Goal: Use online tool/utility: Utilize a website feature to perform a specific function

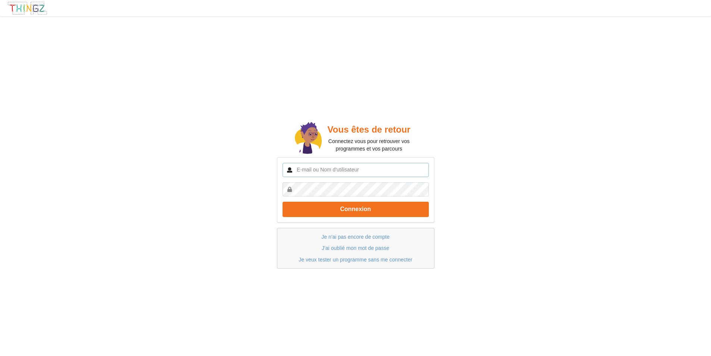
click at [326, 167] on input "text" at bounding box center [356, 170] width 146 height 14
type input "etiennejanuel@"
click at [360, 261] on link "Je veux tester un programme sans me connecter" at bounding box center [356, 260] width 114 height 6
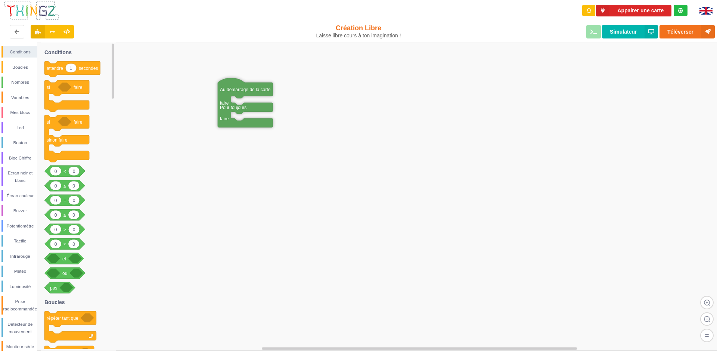
drag, startPoint x: 403, startPoint y: 163, endPoint x: 234, endPoint y: 87, distance: 185.4
click at [23, 68] on div "Boucles" at bounding box center [20, 66] width 34 height 7
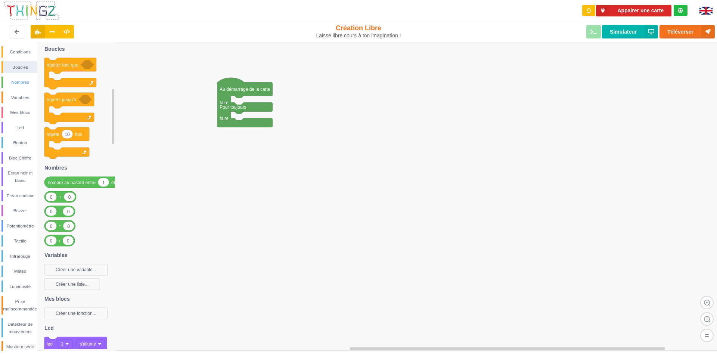
click at [24, 79] on div "Nombres" at bounding box center [20, 81] width 34 height 7
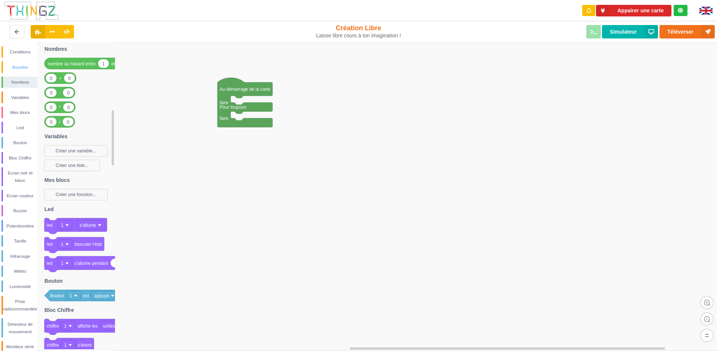
click at [23, 70] on div "Boucles" at bounding box center [20, 66] width 34 height 7
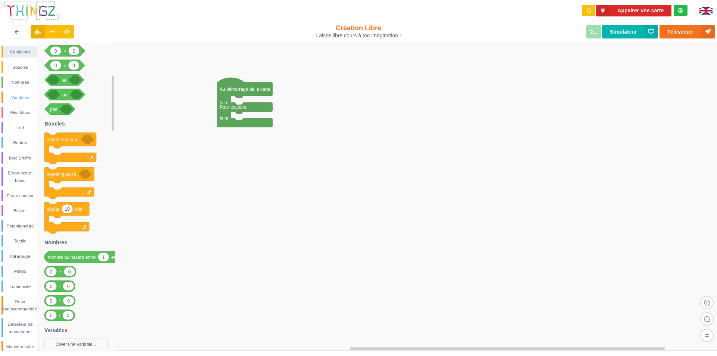
click at [16, 101] on div "Variables" at bounding box center [20, 97] width 34 height 7
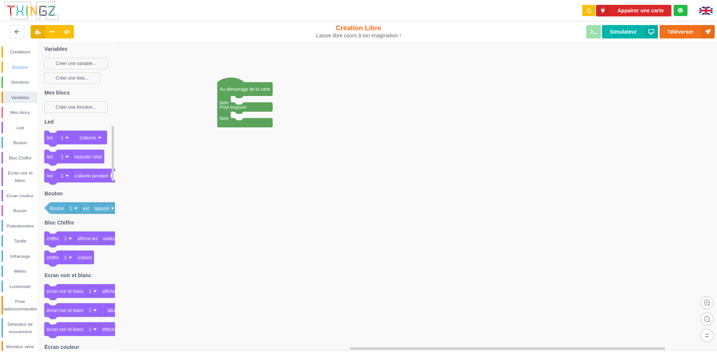
click at [21, 69] on div "Boucles" at bounding box center [20, 66] width 34 height 7
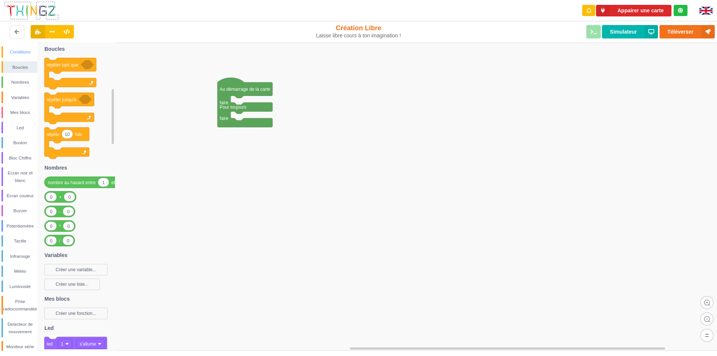
click at [23, 55] on div "Conditions" at bounding box center [20, 51] width 34 height 7
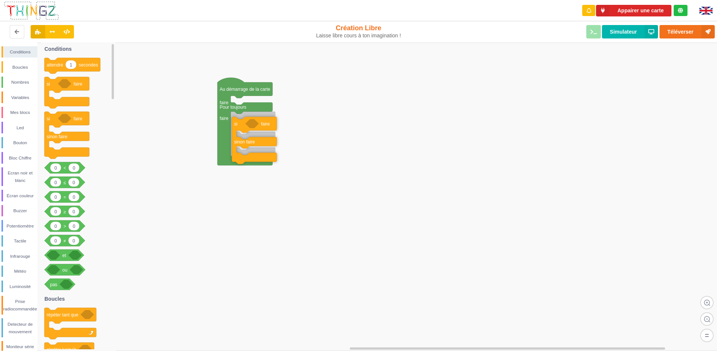
drag, startPoint x: 77, startPoint y: 125, endPoint x: 264, endPoint y: 130, distance: 187.2
click at [264, 130] on div "Conditions Boucles Nombres Variables Mes blocs Led Bouton Bloc Chiffre Ecran no…" at bounding box center [361, 197] width 722 height 308
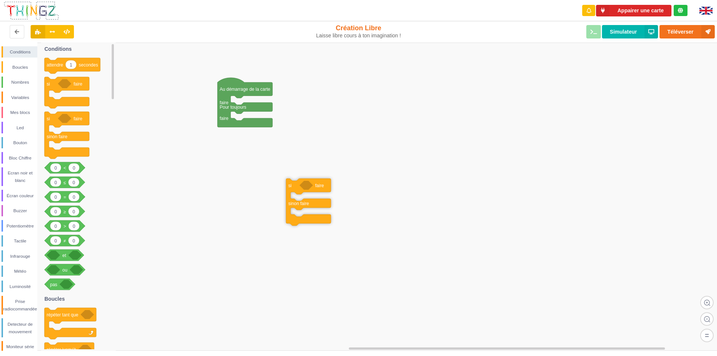
drag, startPoint x: 269, startPoint y: 121, endPoint x: 324, endPoint y: 188, distance: 86.8
click at [23, 190] on div "Écran couleur" at bounding box center [19, 196] width 36 height 12
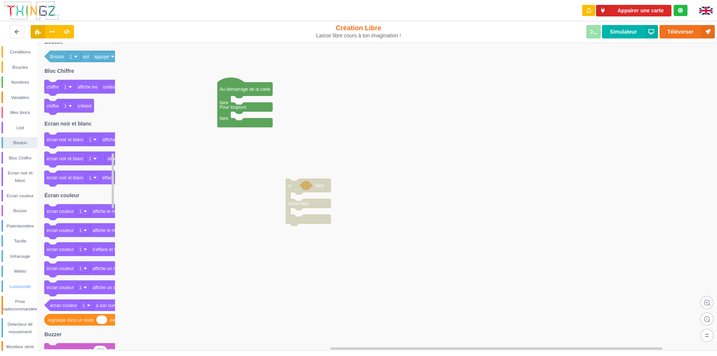
click at [25, 286] on div "Luminosité" at bounding box center [20, 286] width 34 height 7
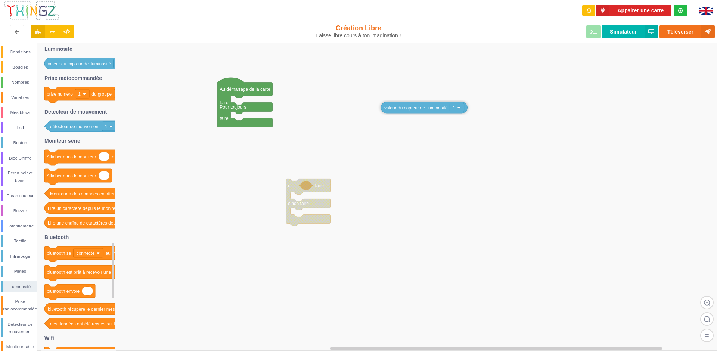
drag, startPoint x: 68, startPoint y: 64, endPoint x: 384, endPoint y: 105, distance: 318.9
click at [384, 105] on div "Conditions Boucles Nombres Variables Mes blocs Led Bouton Bloc Chiffre Ecran no…" at bounding box center [361, 197] width 722 height 308
click at [24, 193] on div "Écran couleur" at bounding box center [20, 195] width 34 height 7
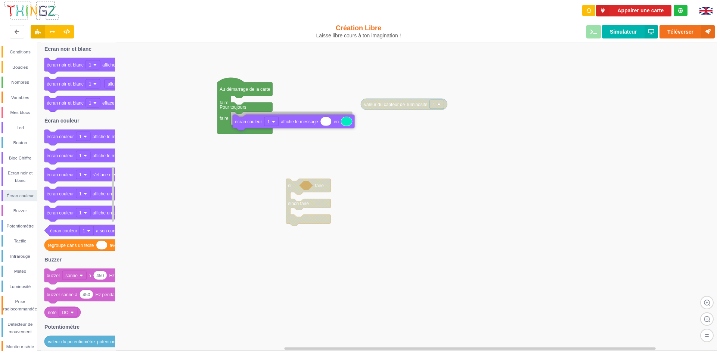
drag, startPoint x: 62, startPoint y: 139, endPoint x: 250, endPoint y: 124, distance: 188.8
click at [250, 124] on div "Conditions Boucles Nombres Variables Mes blocs Led Bouton Bloc Chiffre Ecran no…" at bounding box center [361, 197] width 722 height 308
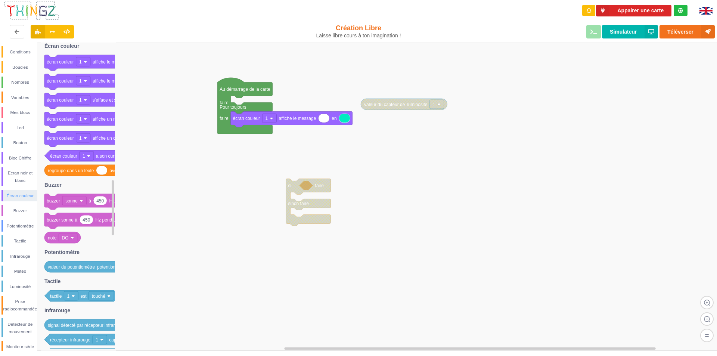
click at [25, 196] on div "Écran couleur" at bounding box center [20, 195] width 34 height 7
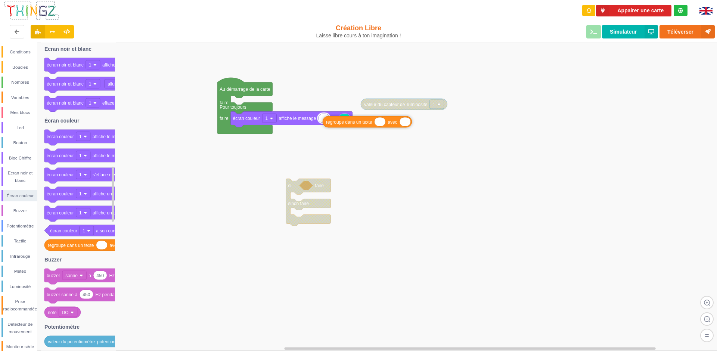
drag, startPoint x: 90, startPoint y: 248, endPoint x: 368, endPoint y: 124, distance: 304.3
click at [368, 124] on div "Conditions Boucles Nombres Variables Mes blocs Led Bouton Bloc Chiffre Ecran no…" at bounding box center [361, 197] width 722 height 308
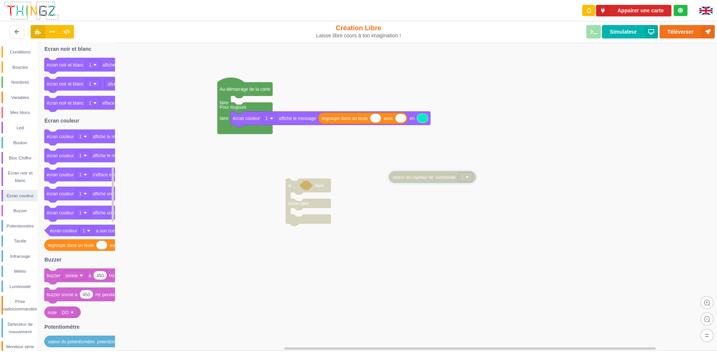
drag, startPoint x: 397, startPoint y: 105, endPoint x: 425, endPoint y: 178, distance: 77.8
type input "Luminosité :"
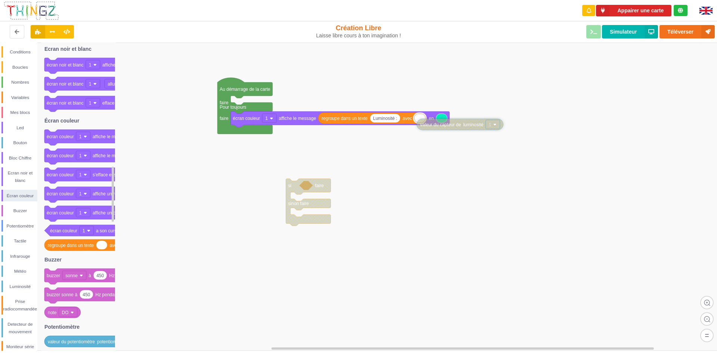
drag, startPoint x: 420, startPoint y: 180, endPoint x: 448, endPoint y: 128, distance: 59.1
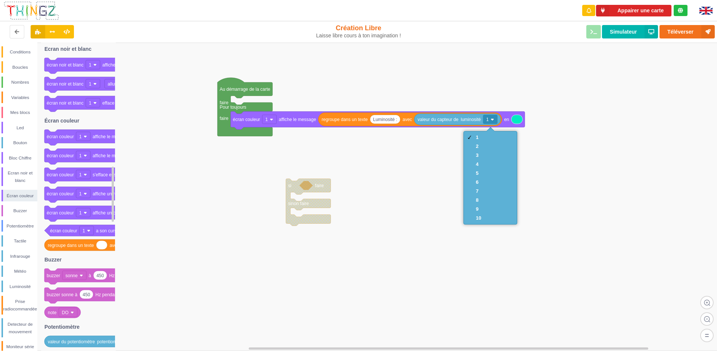
click at [592, 109] on rect at bounding box center [361, 197] width 722 height 308
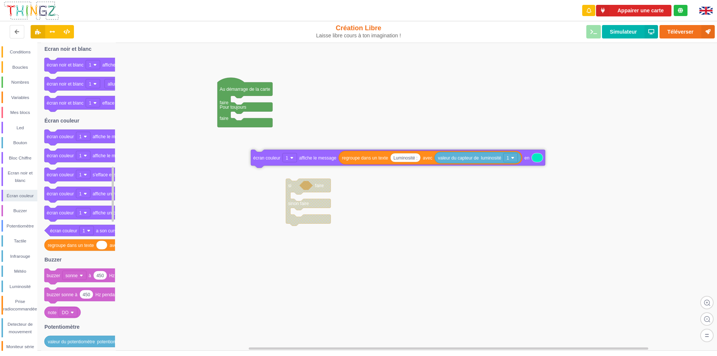
drag, startPoint x: 246, startPoint y: 118, endPoint x: 266, endPoint y: 157, distance: 43.4
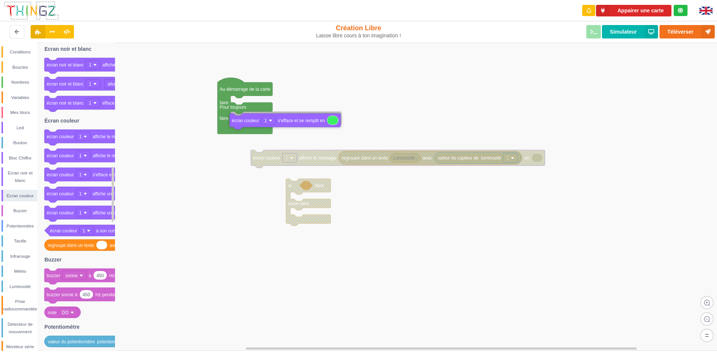
drag, startPoint x: 99, startPoint y: 176, endPoint x: 284, endPoint y: 121, distance: 193.2
click at [284, 121] on div "Conditions Boucles Nombres Variables Mes blocs Led Bouton Bloc Chiffre Ecran no…" at bounding box center [361, 197] width 722 height 308
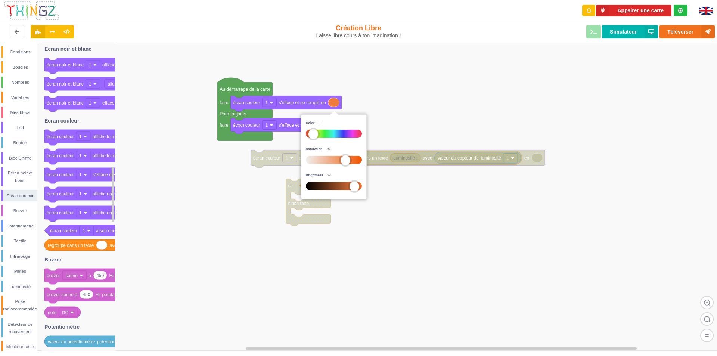
drag, startPoint x: 313, startPoint y: 133, endPoint x: 300, endPoint y: 130, distance: 14.1
click at [300, 130] on body "Appairer une carte renderRemix(true) Création Libre Laisse libre cours à ton im…" at bounding box center [358, 178] width 717 height 356
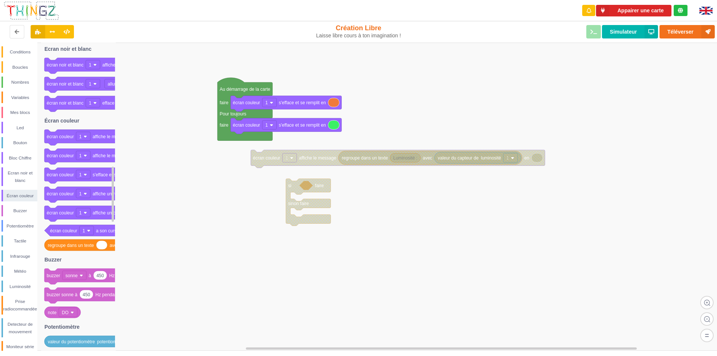
click at [391, 89] on rect at bounding box center [361, 197] width 722 height 308
click at [643, 10] on button "Appairer une carte" at bounding box center [633, 11] width 75 height 12
click at [677, 31] on button "Téléverser" at bounding box center [687, 31] width 55 height 13
click at [675, 33] on button "Téléverser" at bounding box center [687, 31] width 55 height 13
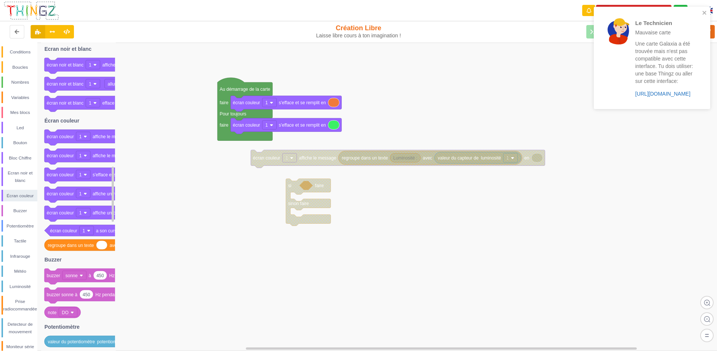
click at [649, 94] on link "https://play.thingz.co/galaxia" at bounding box center [662, 94] width 55 height 6
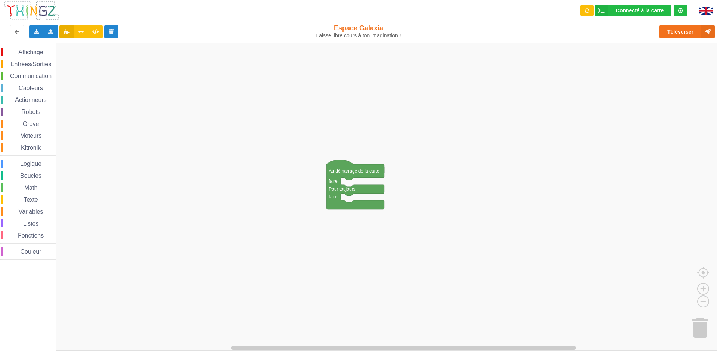
click at [26, 86] on span "Capteurs" at bounding box center [31, 88] width 27 height 6
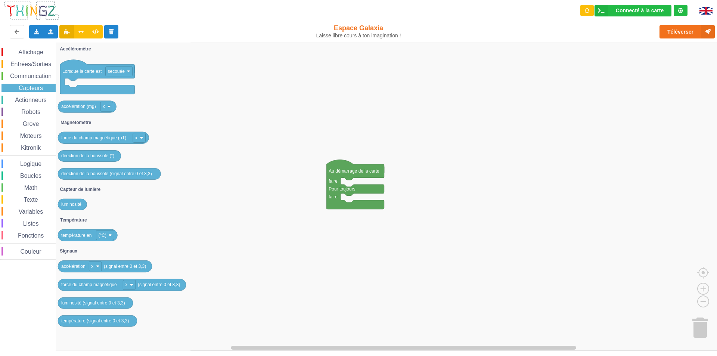
click at [27, 66] on span "Entrées/Sorties" at bounding box center [30, 64] width 43 height 6
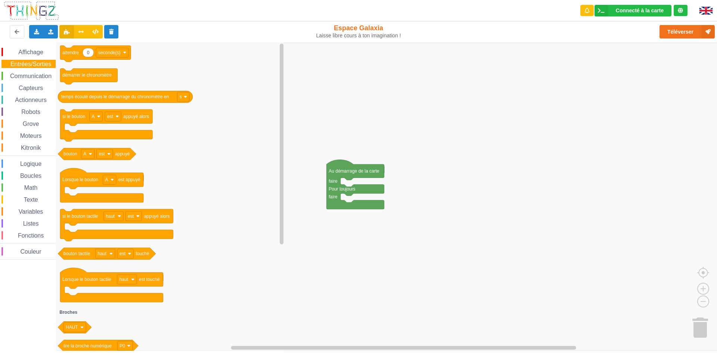
click at [27, 54] on span "Affichage" at bounding box center [30, 52] width 27 height 6
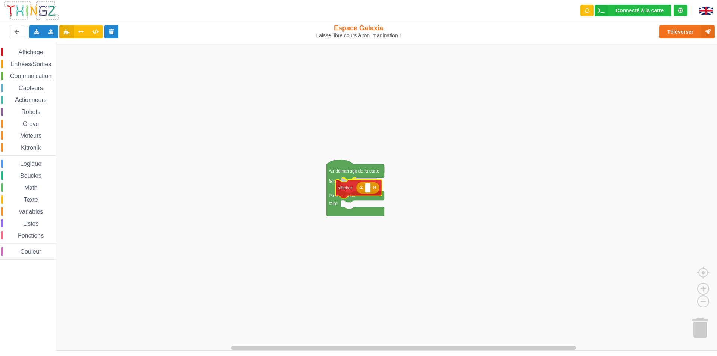
click at [347, 189] on div "Affichage Entrées/Sorties Communication Capteurs Actionneurs Robots Grove Moteu…" at bounding box center [361, 197] width 722 height 308
click at [372, 187] on text "Espace de travail de Blocky" at bounding box center [372, 185] width 1 height 5
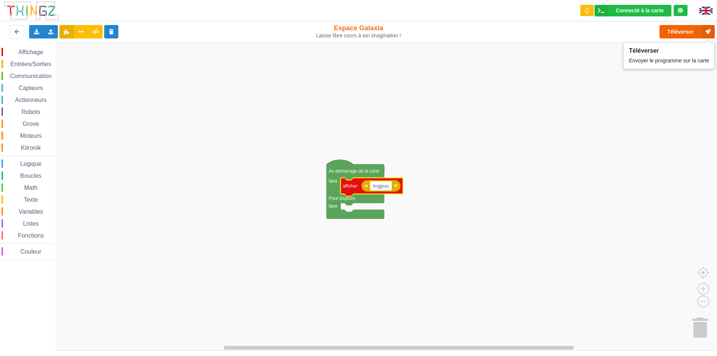
type input "kugjyuu"
click at [681, 31] on button "Téléverser" at bounding box center [687, 31] width 55 height 13
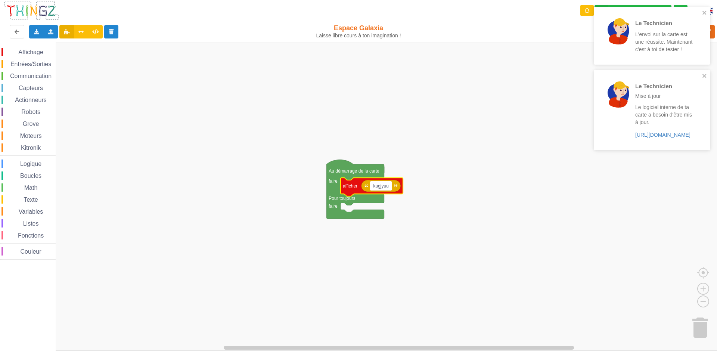
click at [35, 53] on span "Affichage" at bounding box center [30, 52] width 27 height 6
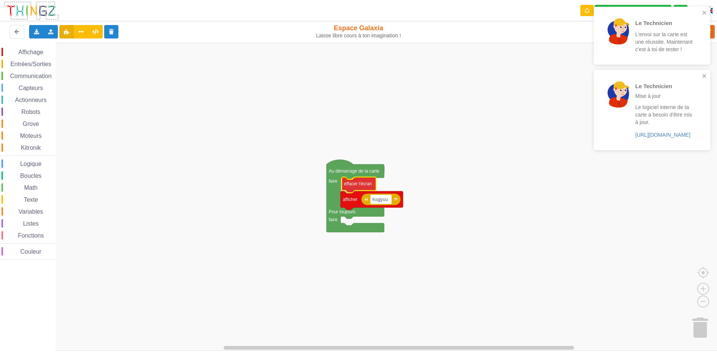
click at [355, 183] on div "Affichage Entrées/Sorties Communication Capteurs Actionneurs Robots Grove Moteu…" at bounding box center [361, 197] width 722 height 308
click at [41, 54] on span "Affichage" at bounding box center [30, 52] width 27 height 6
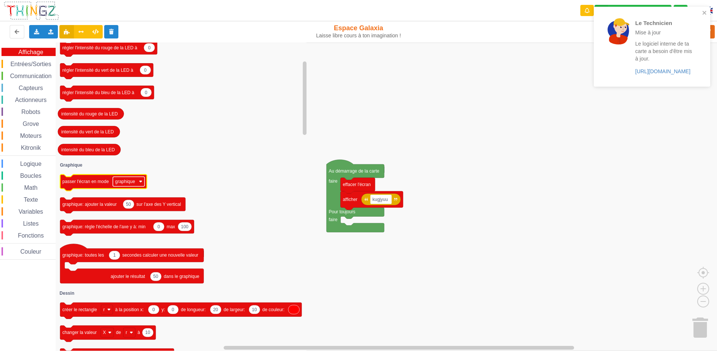
click at [140, 181] on image "Espace de travail de Blocky" at bounding box center [140, 181] width 3 height 3
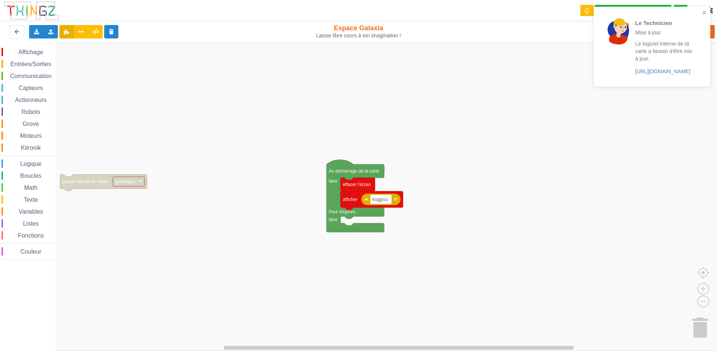
click at [140, 181] on image "Espace de travail de Blocky" at bounding box center [140, 181] width 3 height 3
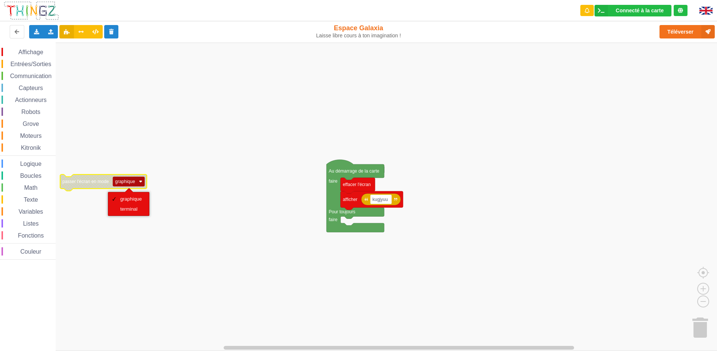
click at [155, 148] on rect "Espace de travail de Blocky" at bounding box center [361, 197] width 722 height 308
click at [35, 54] on span "Affichage" at bounding box center [30, 52] width 27 height 6
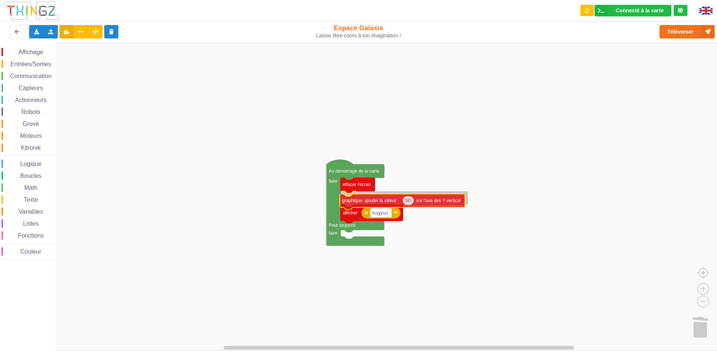
click at [388, 204] on div "Affichage Entrées/Sorties Communication Capteurs Actionneurs Robots Grove Moteu…" at bounding box center [361, 197] width 722 height 308
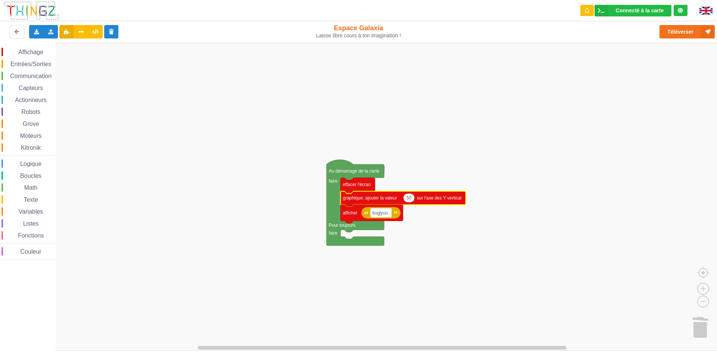
click at [532, 118] on rect "Espace de travail de Blocky" at bounding box center [361, 197] width 722 height 308
click at [689, 31] on button "Téléverser" at bounding box center [687, 31] width 55 height 13
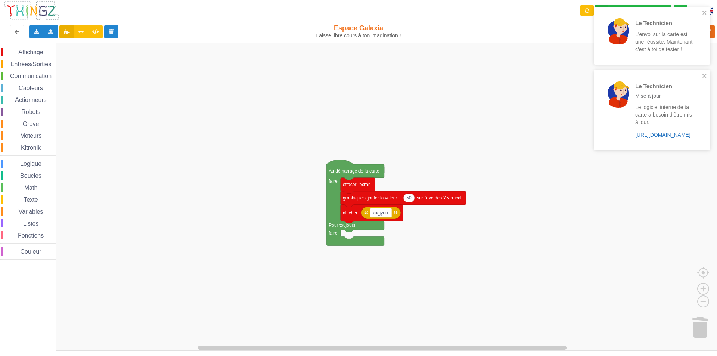
click at [659, 135] on link "https://play.thingz.co/firmware?micropython=0" at bounding box center [662, 135] width 55 height 6
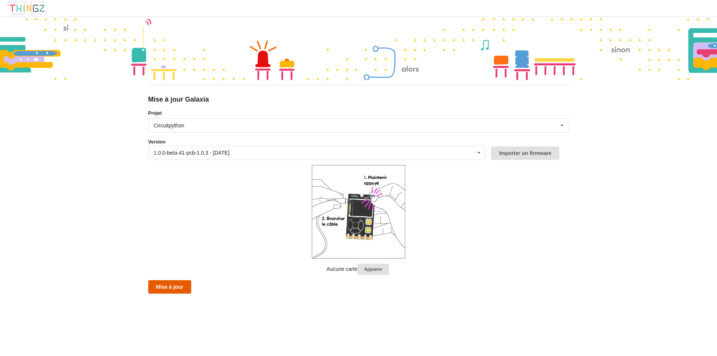
click at [176, 288] on button "Mise à jour" at bounding box center [169, 286] width 43 height 13
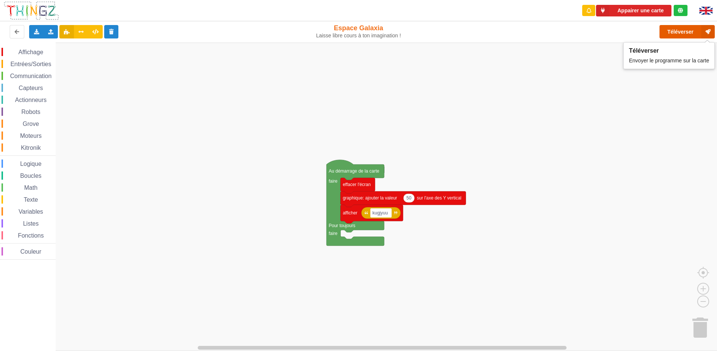
click at [680, 32] on button "Téléverser" at bounding box center [687, 31] width 55 height 13
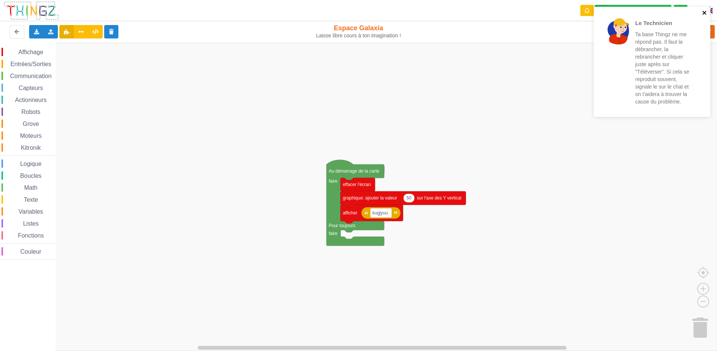
click at [704, 13] on icon "close" at bounding box center [704, 13] width 4 height 4
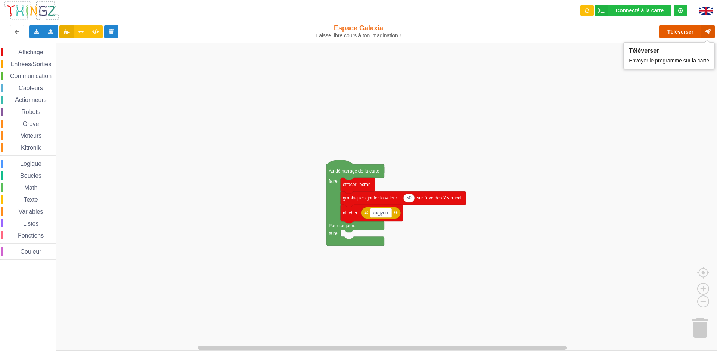
click at [687, 31] on button "Téléverser" at bounding box center [687, 31] width 55 height 13
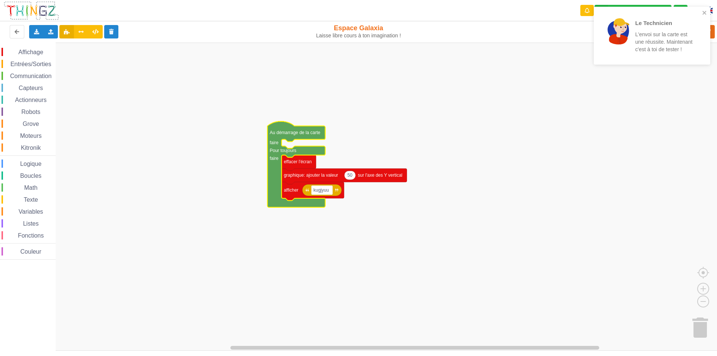
click at [664, 133] on div "Affichage Entrées/Sorties Communication Capteurs Actionneurs Robots Grove Moteu…" at bounding box center [361, 197] width 722 height 308
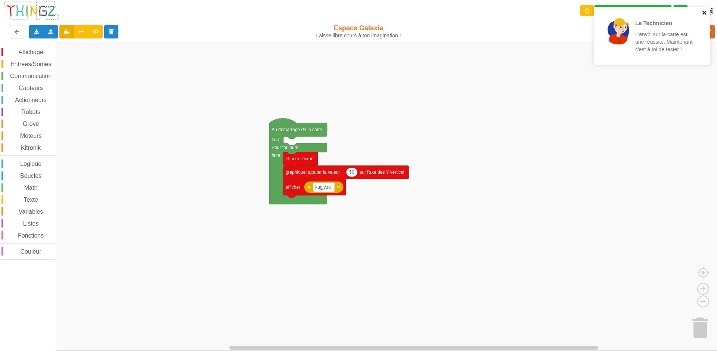
click at [704, 13] on icon "close" at bounding box center [704, 13] width 4 height 4
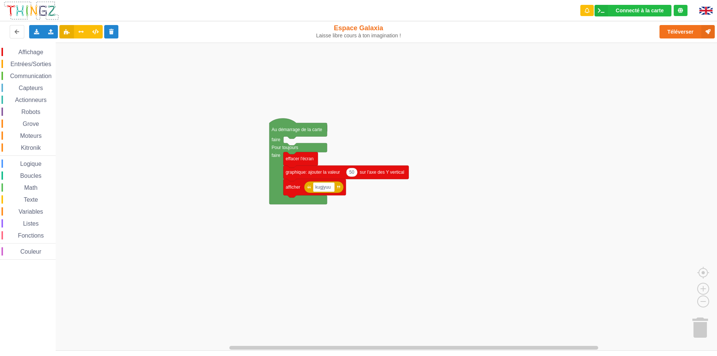
click at [679, 34] on div "Le Technicien L'envoi sur la carte est une réussite. Maintenant c'est à toi de …" at bounding box center [358, 173] width 727 height 356
click at [673, 33] on button "Téléverser" at bounding box center [687, 31] width 55 height 13
click at [28, 88] on span "Capteurs" at bounding box center [31, 88] width 27 height 6
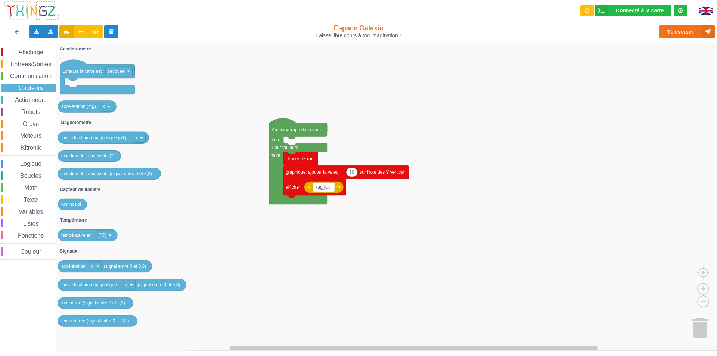
click at [37, 67] on div "Entrées/Sorties" at bounding box center [28, 64] width 54 height 8
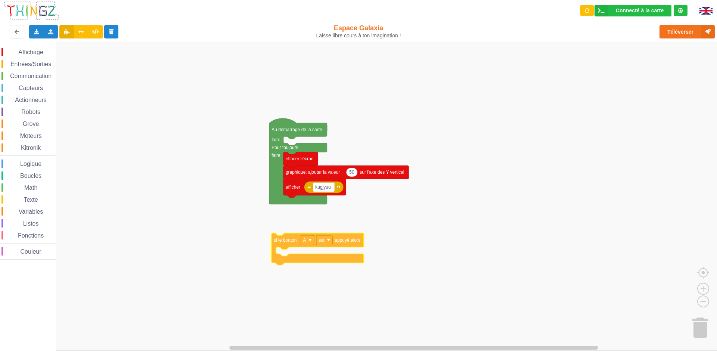
click at [277, 228] on div "Affichage Entrées/Sorties Communication Capteurs Actionneurs Robots Grove Moteu…" at bounding box center [361, 197] width 722 height 308
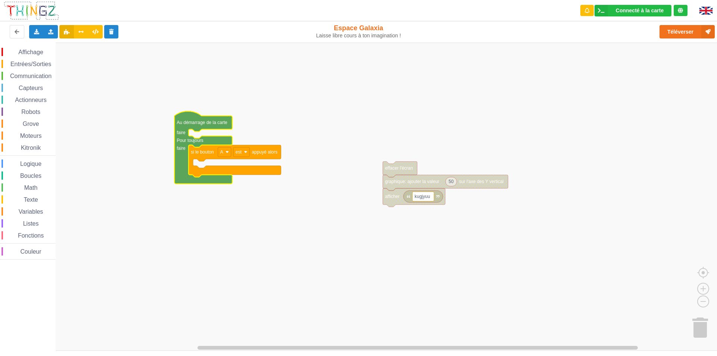
click at [31, 100] on span "Actionneurs" at bounding box center [31, 100] width 34 height 6
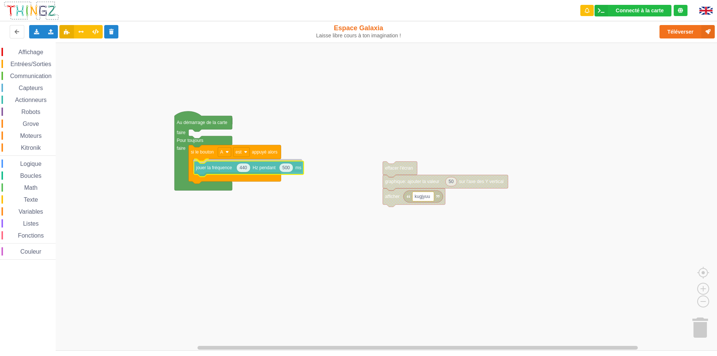
click at [212, 167] on div "Affichage Entrées/Sorties Communication Capteurs Actionneurs Robots Grove Moteu…" at bounding box center [361, 197] width 722 height 308
click at [265, 241] on rect "Espace de travail de Blocky" at bounding box center [361, 197] width 722 height 308
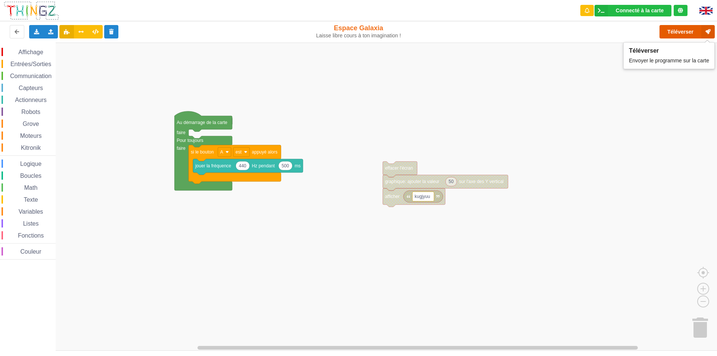
click at [684, 32] on button "Téléverser" at bounding box center [687, 31] width 55 height 13
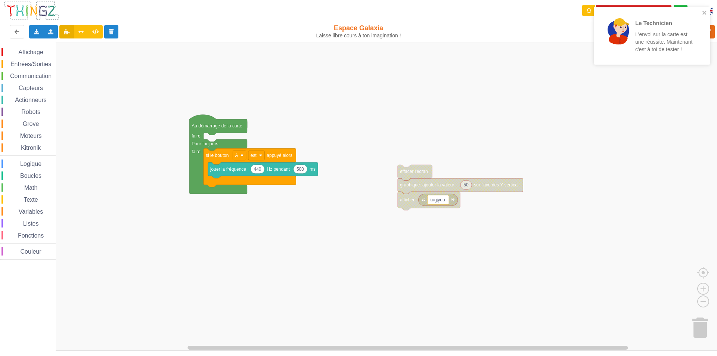
click at [668, 165] on div "Affichage Entrées/Sorties Communication Capteurs Actionneurs Robots Grove Moteu…" at bounding box center [361, 197] width 722 height 308
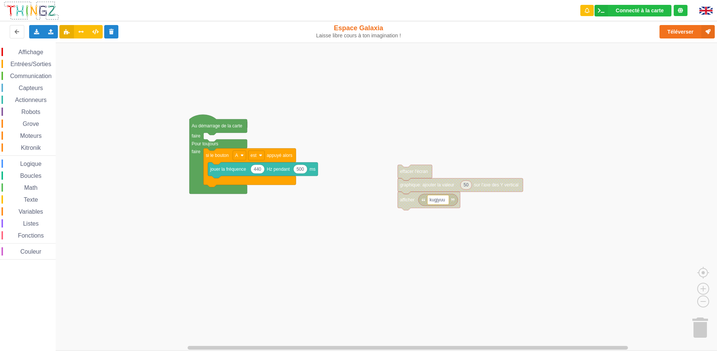
click at [615, 62] on rect "Espace de travail de Blocky" at bounding box center [361, 197] width 722 height 308
click at [238, 164] on div "Dupliquer" at bounding box center [256, 165] width 52 height 6
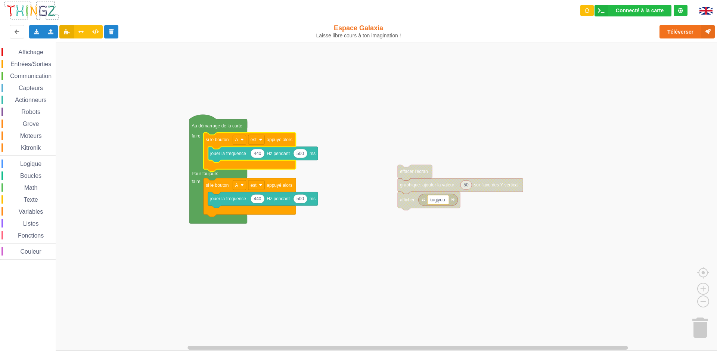
click at [402, 107] on rect "Espace de travail de Blocky" at bounding box center [361, 197] width 722 height 308
click at [678, 30] on button "Téléverser" at bounding box center [687, 31] width 55 height 13
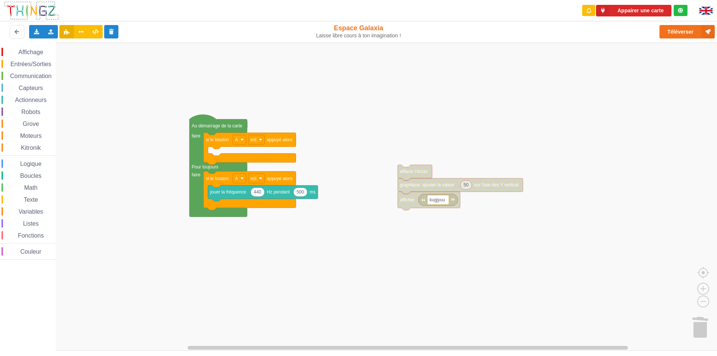
click at [35, 66] on span "Entrées/Sorties" at bounding box center [30, 64] width 43 height 6
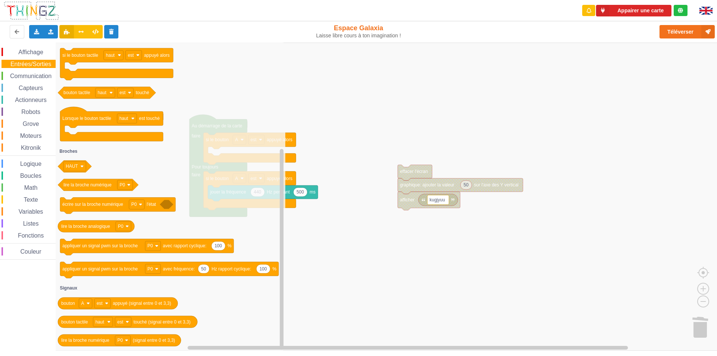
click at [38, 77] on span "Communication" at bounding box center [31, 76] width 44 height 6
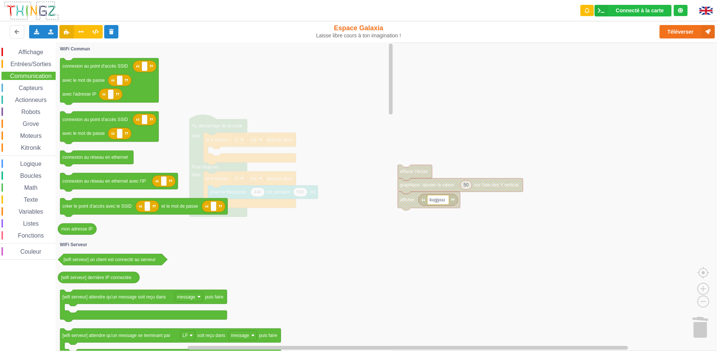
click at [38, 87] on span "Capteurs" at bounding box center [31, 88] width 27 height 6
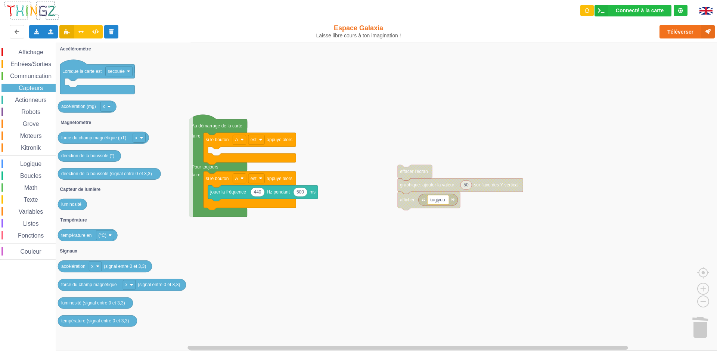
click at [33, 100] on span "Actionneurs" at bounding box center [31, 100] width 34 height 6
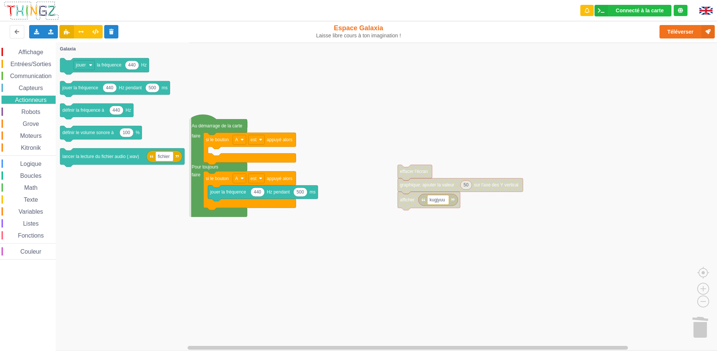
click at [29, 89] on span "Capteurs" at bounding box center [31, 88] width 27 height 6
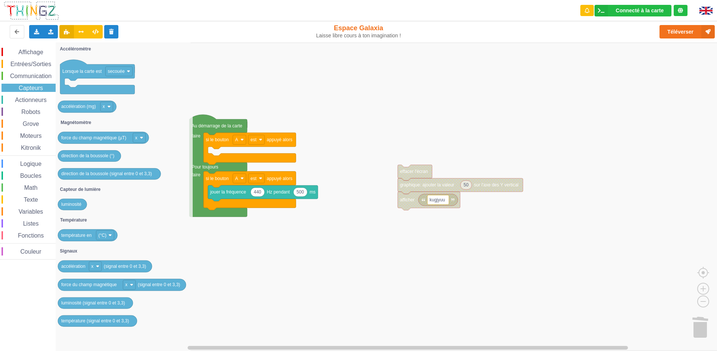
click at [37, 52] on span "Affichage" at bounding box center [30, 52] width 27 height 6
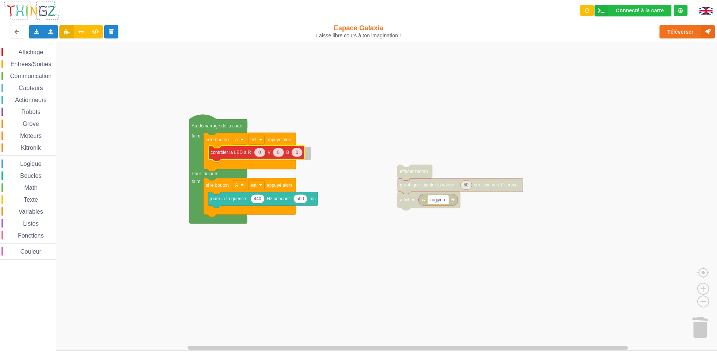
click at [233, 155] on div "Affichage Entrées/Sorties Communication Capteurs Actionneurs Robots Grove Moteu…" at bounding box center [361, 197] width 722 height 308
click at [260, 153] on text "0" at bounding box center [259, 153] width 3 height 5
type input "200"
click at [279, 156] on icon "Espace de travail de Blocky" at bounding box center [280, 153] width 11 height 9
click at [301, 154] on icon "Espace de travail de Blocky" at bounding box center [299, 153] width 11 height 9
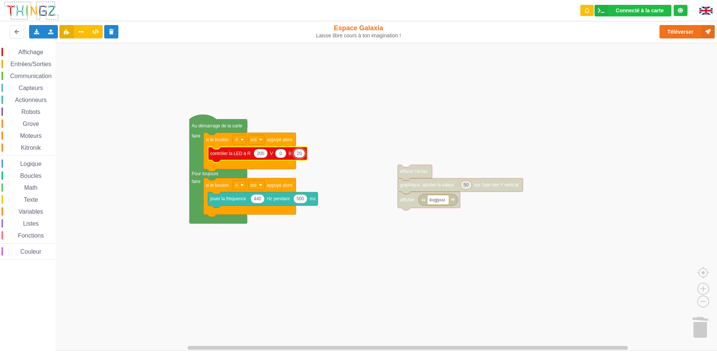
type input "200"
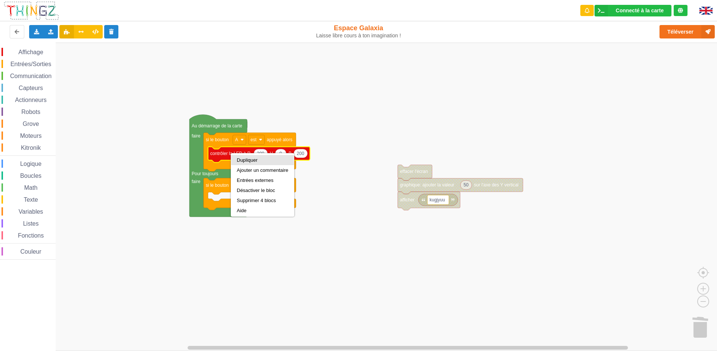
click at [242, 159] on div "Dupliquer" at bounding box center [263, 160] width 52 height 6
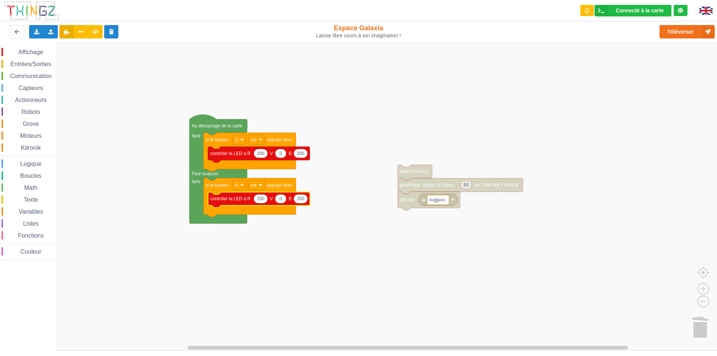
click at [356, 159] on rect "Espace de travail de Blocky" at bounding box center [361, 197] width 722 height 308
click at [465, 87] on rect "Espace de travail de Blocky" at bounding box center [361, 197] width 722 height 308
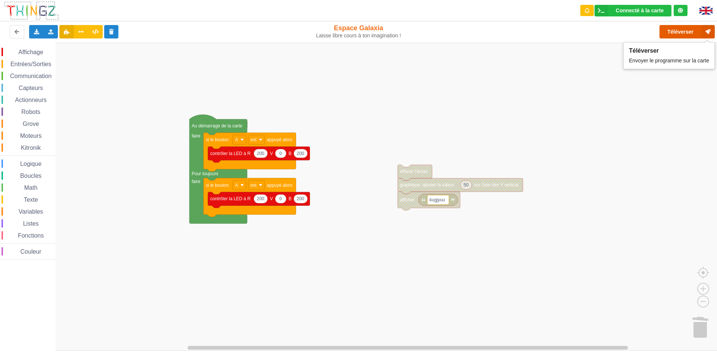
click at [686, 31] on button "Téléverser" at bounding box center [687, 31] width 55 height 13
click at [688, 30] on button "Téléverser" at bounding box center [687, 31] width 55 height 13
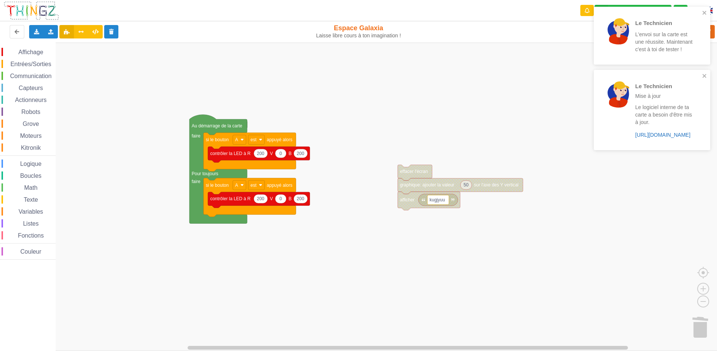
click at [650, 136] on link "https://play.thingz.co/firmware?micropython=0" at bounding box center [662, 135] width 55 height 6
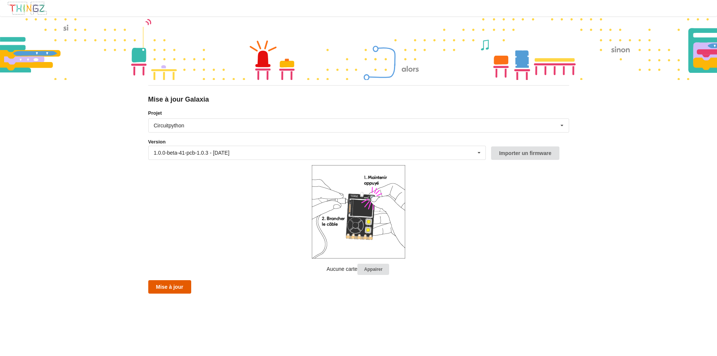
click at [165, 288] on button "Mise à jour" at bounding box center [169, 286] width 43 height 13
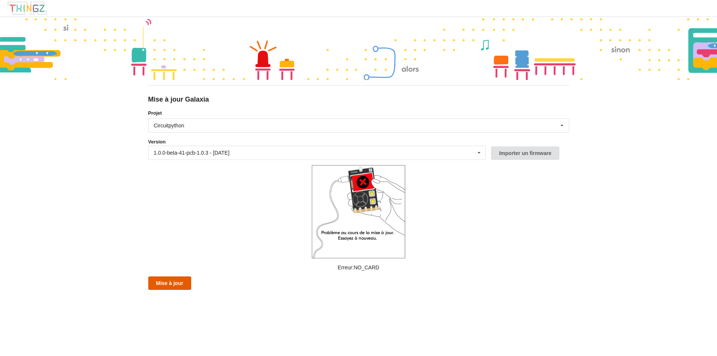
click at [171, 283] on button "Mise à jour" at bounding box center [169, 282] width 43 height 13
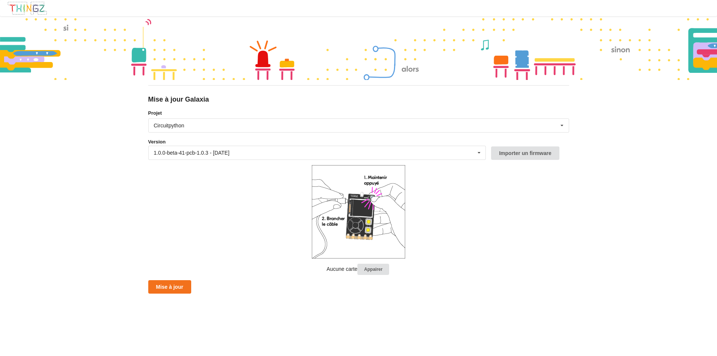
click at [21, 7] on img at bounding box center [27, 8] width 40 height 14
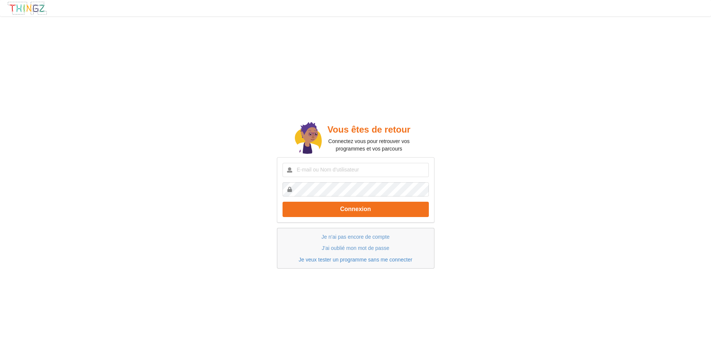
click at [371, 260] on link "Je veux tester un programme sans me connecter" at bounding box center [356, 260] width 114 height 6
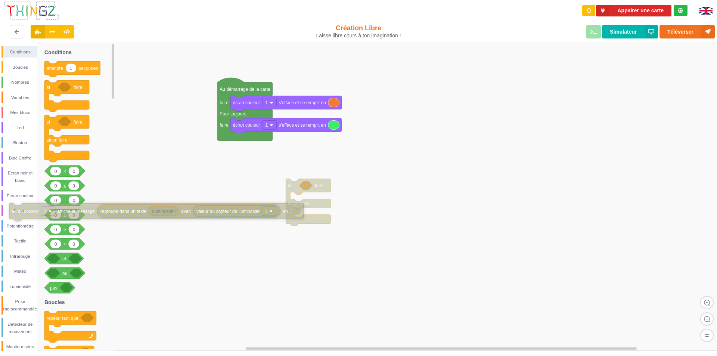
drag, startPoint x: 266, startPoint y: 161, endPoint x: 29, endPoint y: 212, distance: 242.2
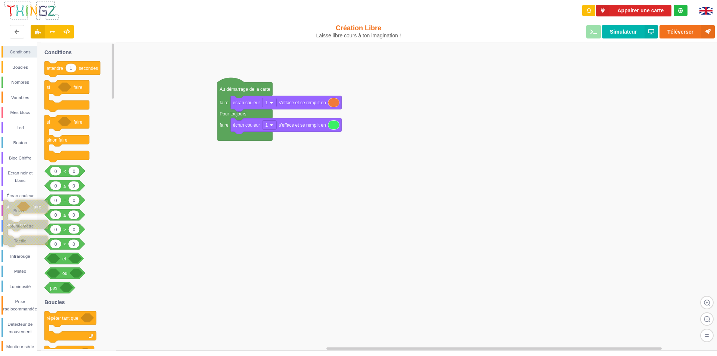
drag, startPoint x: 187, startPoint y: 200, endPoint x: 12, endPoint y: 210, distance: 175.8
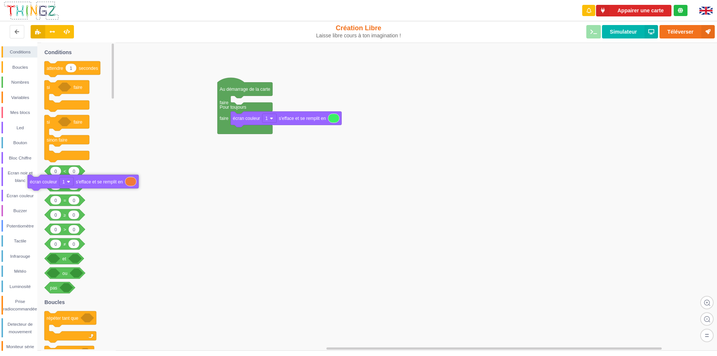
drag, startPoint x: 249, startPoint y: 104, endPoint x: 0, endPoint y: 189, distance: 263.6
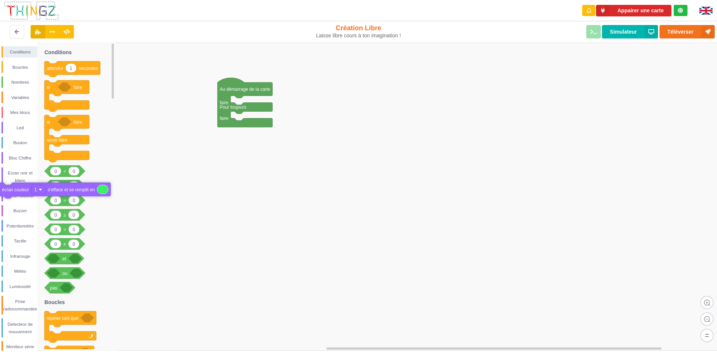
drag, startPoint x: 249, startPoint y: 118, endPoint x: 13, endPoint y: 189, distance: 245.7
click at [20, 69] on div "Boucles" at bounding box center [20, 66] width 34 height 7
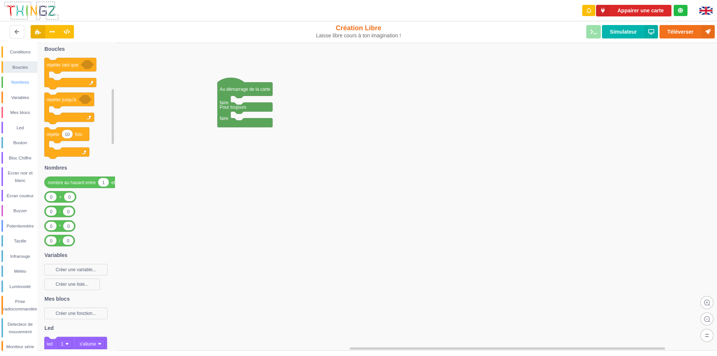
click at [14, 82] on div "Nombres" at bounding box center [20, 81] width 34 height 7
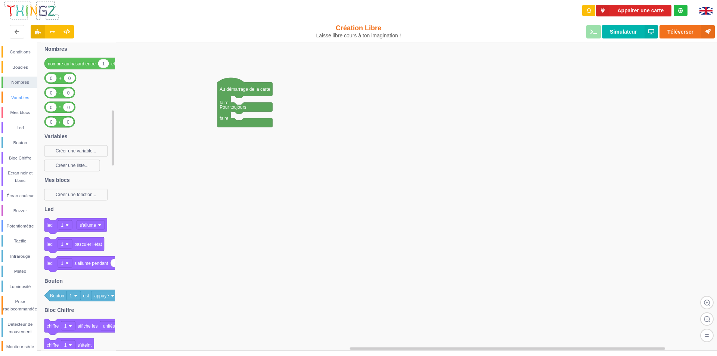
click at [21, 97] on div "Variables" at bounding box center [20, 97] width 34 height 7
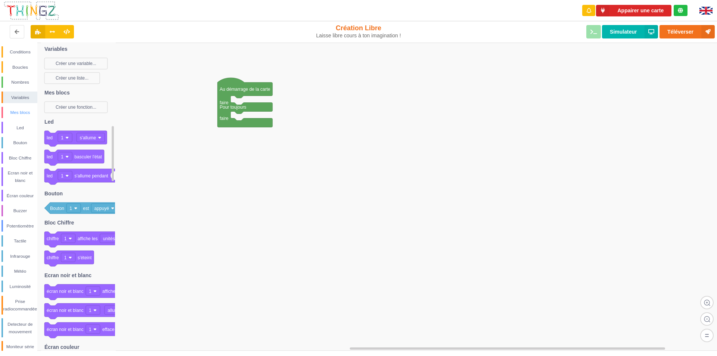
click at [23, 111] on div "Mes blocs" at bounding box center [20, 112] width 34 height 7
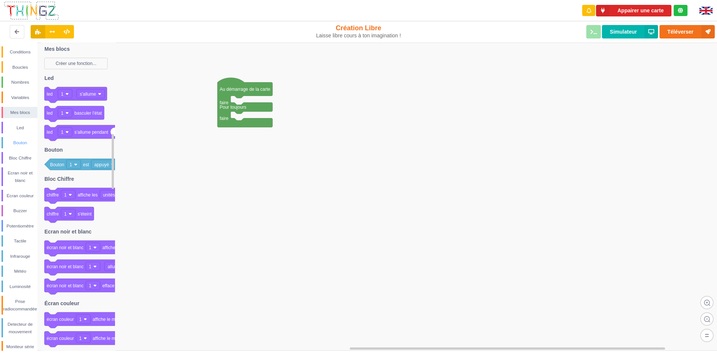
click at [24, 142] on div "Bouton" at bounding box center [20, 142] width 34 height 7
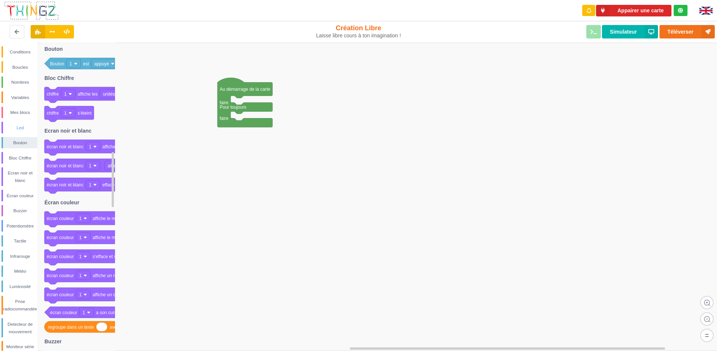
click at [21, 126] on div "Led" at bounding box center [20, 127] width 34 height 7
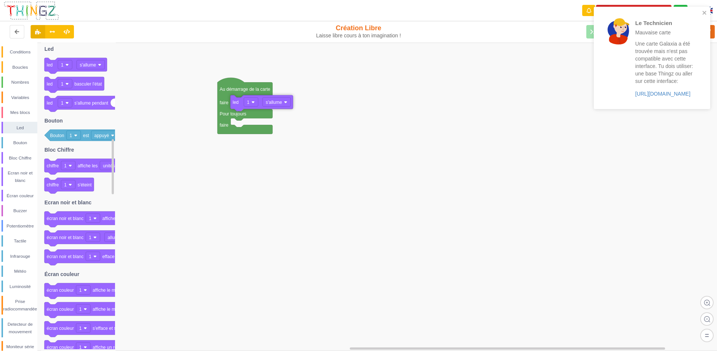
drag, startPoint x: 49, startPoint y: 65, endPoint x: 235, endPoint y: 102, distance: 189.7
click at [235, 102] on div "Conditions Boucles Nombres Variables Mes blocs Led Bouton Bloc Chiffre Ecran no…" at bounding box center [361, 197] width 722 height 308
click at [385, 134] on rect at bounding box center [361, 197] width 722 height 308
click at [667, 92] on link "https://play.thingz.co/galaxia" at bounding box center [662, 94] width 55 height 6
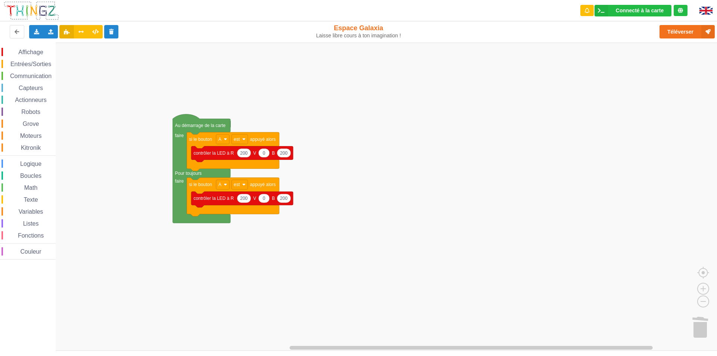
click at [705, 12] on img at bounding box center [705, 11] width 13 height 8
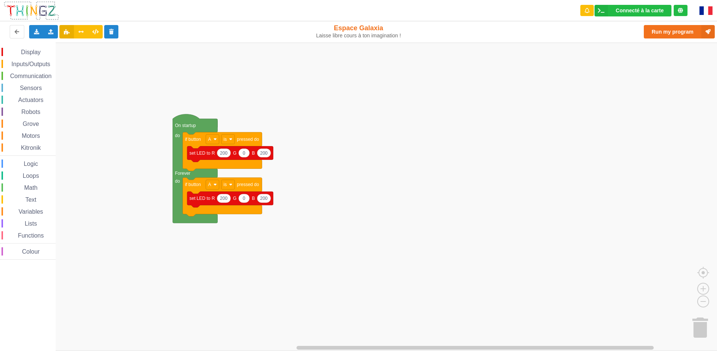
click at [704, 11] on img at bounding box center [705, 10] width 13 height 9
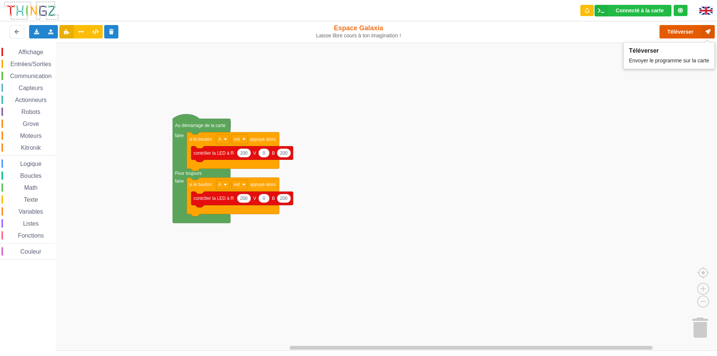
click at [683, 32] on button "Téléverser" at bounding box center [687, 31] width 55 height 13
